Goal: Task Accomplishment & Management: Use online tool/utility

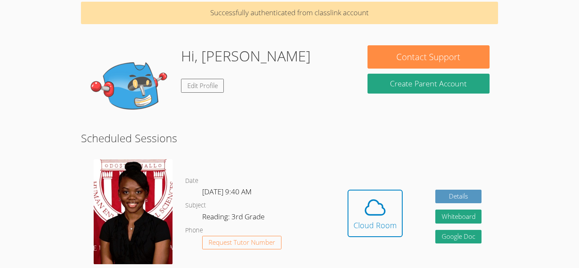
scroll to position [39, 0]
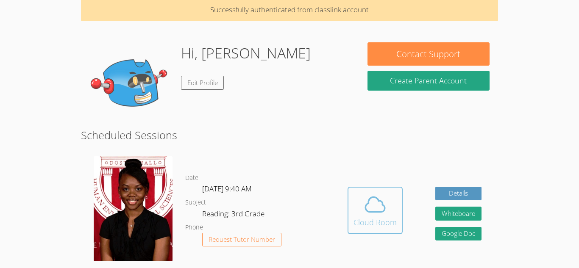
click at [365, 227] on div "Cloud Room" at bounding box center [374, 223] width 43 height 12
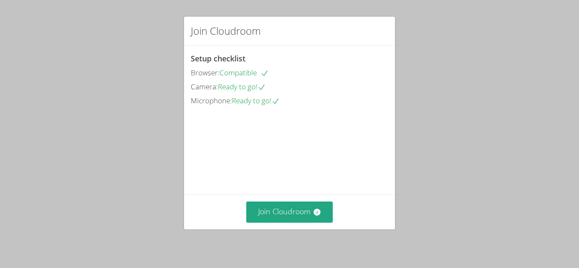
click at [365, 227] on div "Join Cloudroom" at bounding box center [289, 211] width 211 height 35
click at [274, 211] on button "Join Cloudroom" at bounding box center [289, 212] width 87 height 21
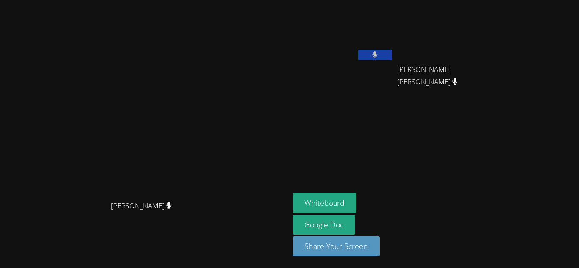
click at [392, 51] on button at bounding box center [375, 55] width 34 height 11
click at [392, 53] on button at bounding box center [375, 55] width 34 height 11
click at [392, 55] on button at bounding box center [375, 55] width 34 height 11
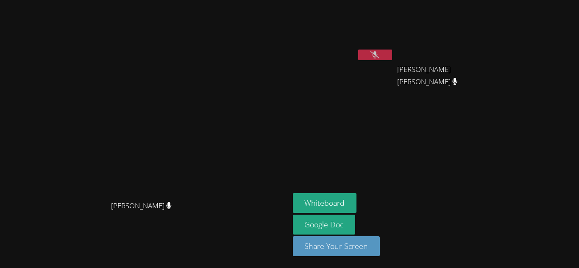
click at [392, 56] on button at bounding box center [375, 55] width 34 height 11
click at [392, 55] on button at bounding box center [375, 55] width 34 height 11
click at [392, 50] on button at bounding box center [375, 55] width 34 height 11
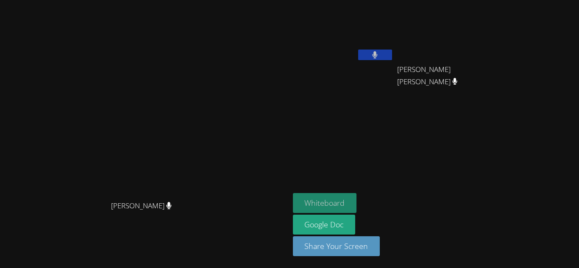
click at [357, 201] on button "Whiteboard" at bounding box center [325, 203] width 64 height 20
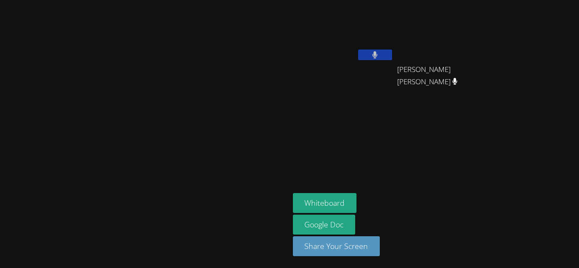
click at [392, 59] on button at bounding box center [375, 55] width 34 height 11
click at [357, 200] on button "Whiteboard" at bounding box center [325, 203] width 64 height 20
click at [208, 114] on video at bounding box center [144, 117] width 127 height 159
drag, startPoint x: 159, startPoint y: 128, endPoint x: 241, endPoint y: 148, distance: 84.2
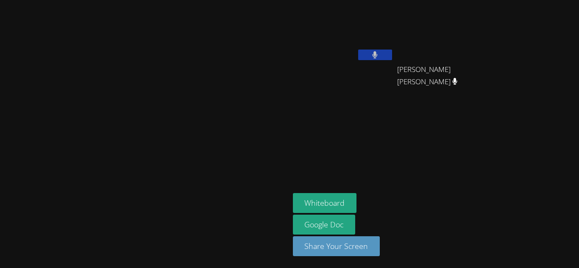
click at [208, 148] on video at bounding box center [144, 117] width 127 height 159
click at [81, 93] on video at bounding box center [144, 117] width 127 height 159
click at [357, 206] on button "Whiteboard" at bounding box center [325, 203] width 64 height 20
